Goal: Transaction & Acquisition: Book appointment/travel/reservation

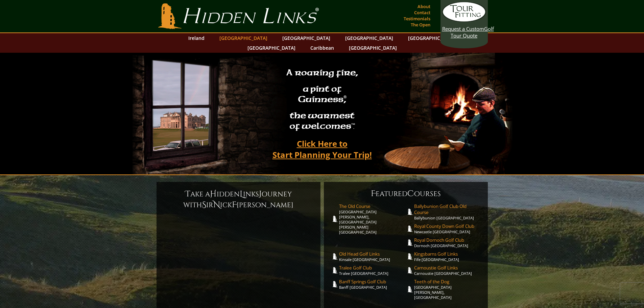
click at [253, 37] on link "[GEOGRAPHIC_DATA]" at bounding box center [243, 38] width 55 height 10
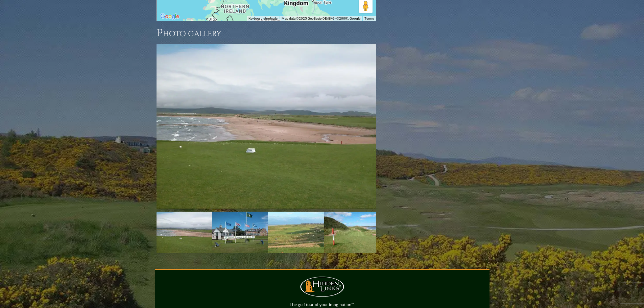
scroll to position [983, 0]
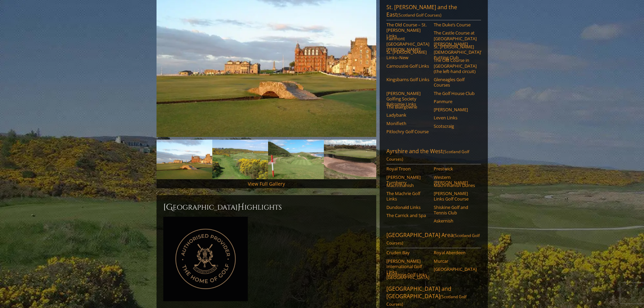
scroll to position [103, 0]
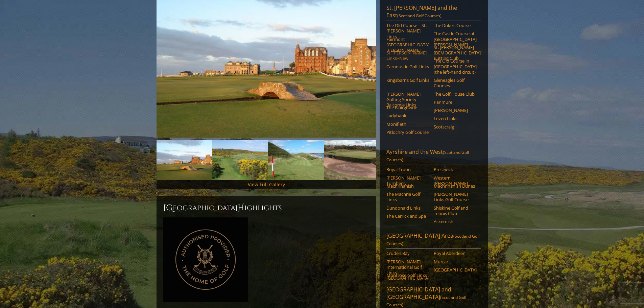
click at [413, 50] on link "St. [PERSON_NAME] Links–New" at bounding box center [408, 55] width 43 height 11
drag, startPoint x: 401, startPoint y: 22, endPoint x: 405, endPoint y: 14, distance: 9.7
click at [405, 23] on link "The Old Course – St. [PERSON_NAME] Links" at bounding box center [408, 31] width 43 height 17
